Goal: Task Accomplishment & Management: Use online tool/utility

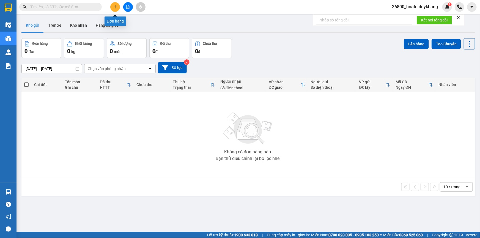
click at [112, 8] on button at bounding box center [115, 7] width 10 height 10
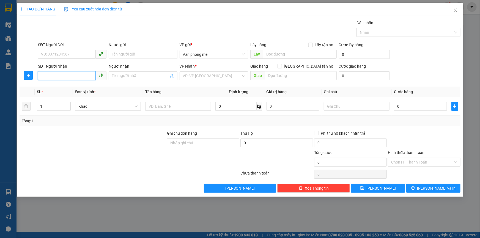
click at [59, 74] on input "SĐT Người Nhận" at bounding box center [67, 75] width 58 height 9
click at [65, 88] on div "0388762769 - Quyên" at bounding box center [72, 87] width 62 height 6
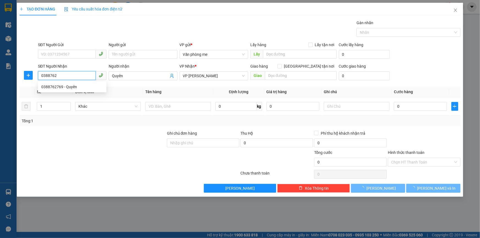
type input "0388762769"
type input "Quyên"
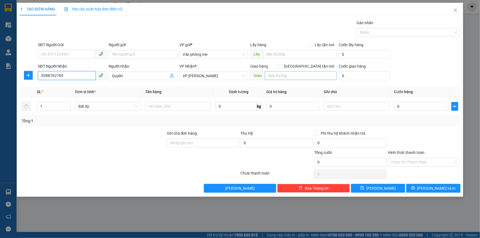
type input "0388762769"
click at [289, 76] on input "text" at bounding box center [301, 75] width 72 height 9
type input "50000"
drag, startPoint x: 289, startPoint y: 75, endPoint x: 265, endPoint y: 80, distance: 24.1
click at [265, 80] on input "50000" at bounding box center [301, 75] width 72 height 9
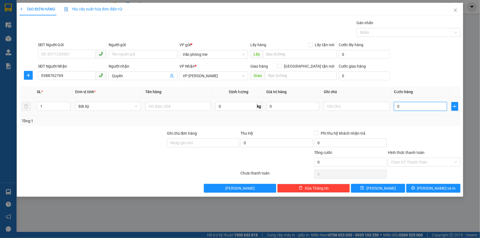
paste input "50.00"
type input "50.000"
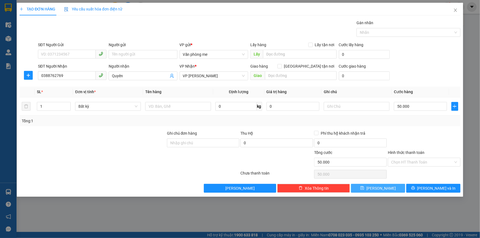
click at [390, 191] on button "[PERSON_NAME]" at bounding box center [378, 188] width 54 height 9
type input "0"
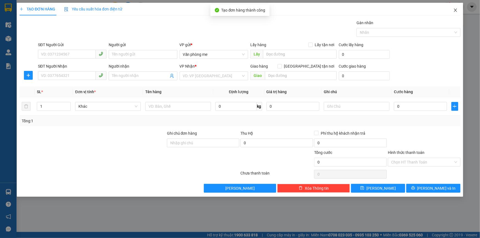
click at [455, 10] on icon "close" at bounding box center [455, 10] width 3 height 3
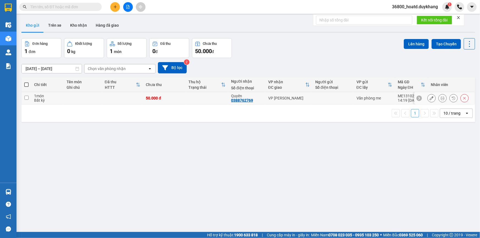
click at [26, 98] on input "checkbox" at bounding box center [27, 98] width 4 height 4
checkbox input "true"
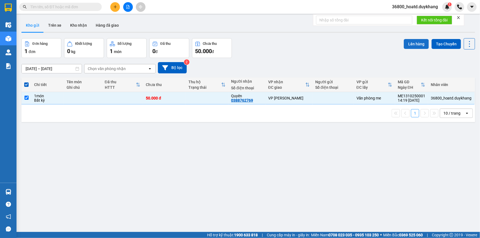
click at [419, 46] on button "Lên hàng" at bounding box center [416, 44] width 25 height 10
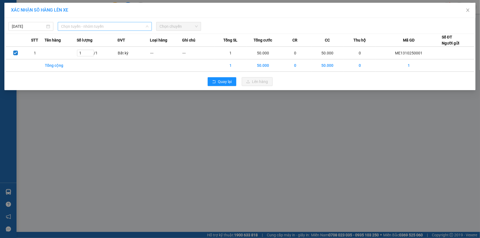
click at [95, 28] on span "Chọn tuyến - nhóm tuyến" at bounding box center [105, 26] width 88 height 8
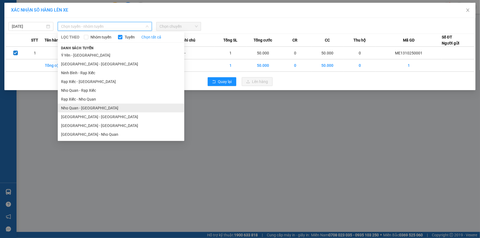
click at [82, 107] on li "Nho Quan - [GEOGRAPHIC_DATA]" at bounding box center [121, 108] width 127 height 9
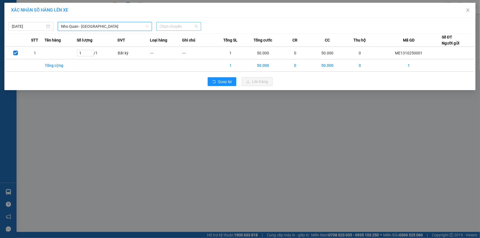
click at [169, 26] on span "Chọn chuyến" at bounding box center [179, 26] width 38 height 8
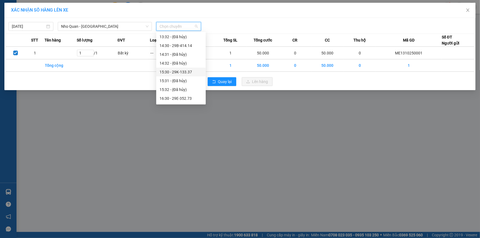
scroll to position [275, 0]
click at [195, 52] on div "14:30 - 29B-414.14" at bounding box center [181, 53] width 43 height 6
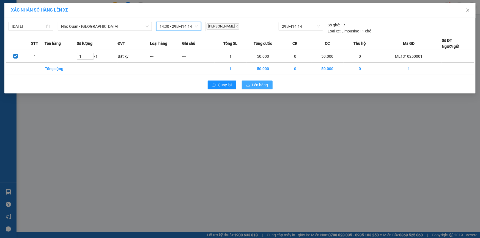
click at [259, 85] on span "Lên hàng" at bounding box center [260, 85] width 16 height 6
